Goal: Find specific page/section: Find specific page/section

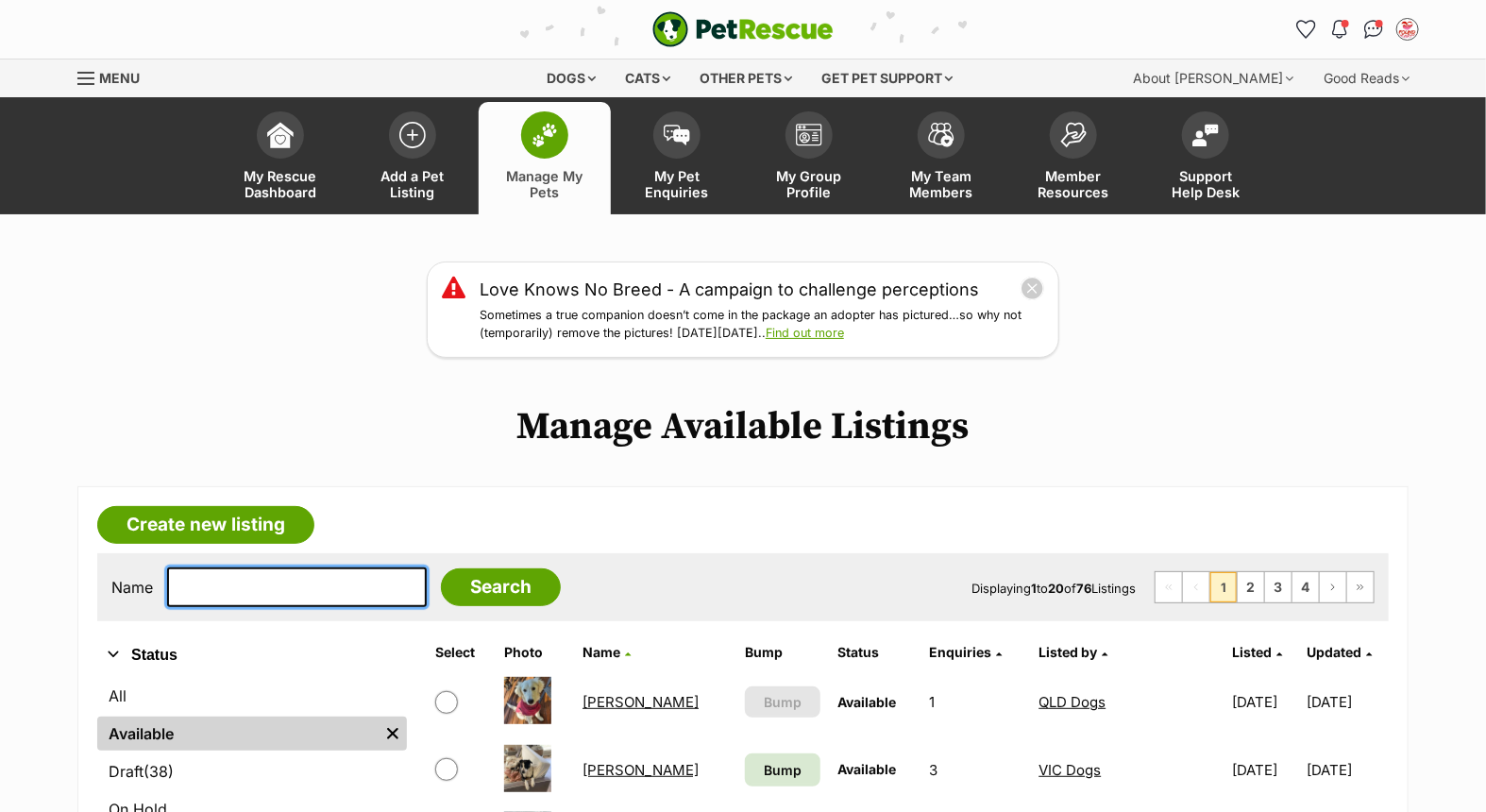
drag, startPoint x: 0, startPoint y: 0, endPoint x: 275, endPoint y: 579, distance: 641.0
click at [275, 579] on input "text" at bounding box center [297, 586] width 259 height 39
type input "diesel"
click at [441, 568] on input "Search" at bounding box center [500, 586] width 120 height 37
